Goal: Navigation & Orientation: Find specific page/section

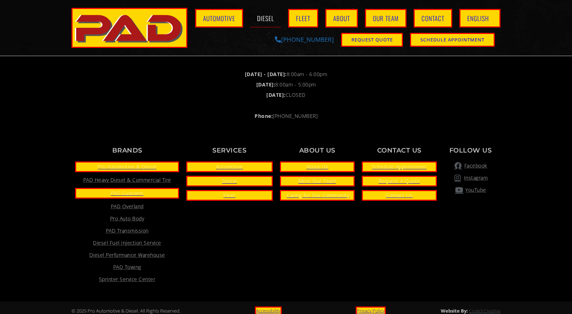
scroll to position [1666, 0]
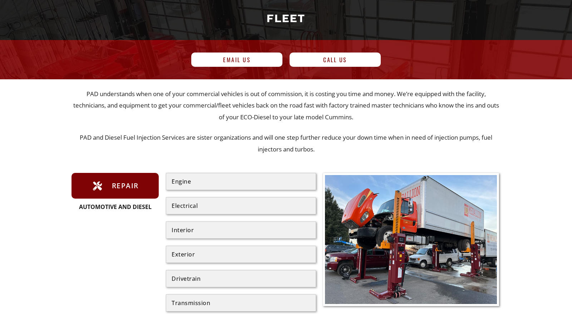
scroll to position [76, 0]
